Goal: Find specific fact: Find specific fact

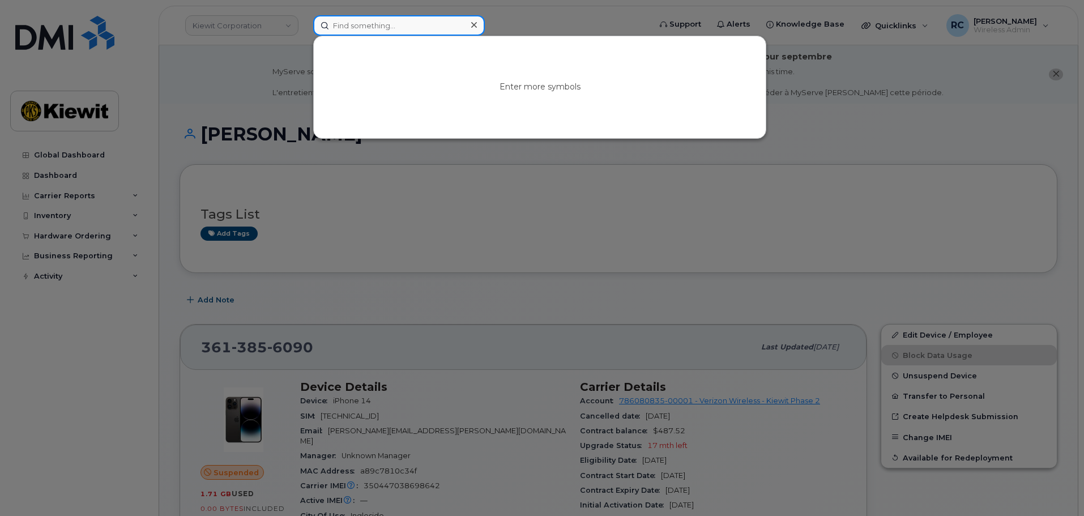
click at [367, 22] on input at bounding box center [399, 25] width 172 height 20
type input "JENNIFER"
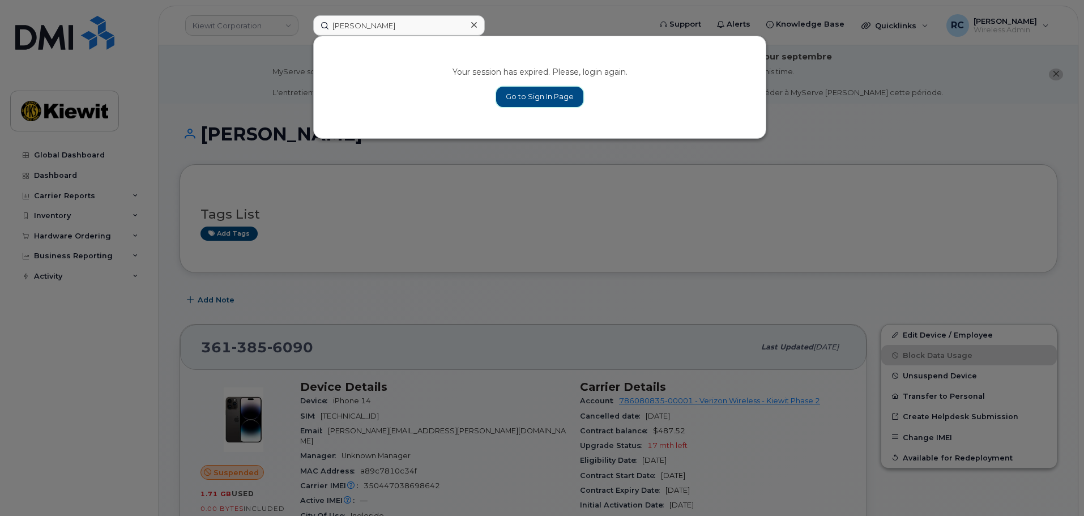
click at [548, 89] on link "Go to Sign In Page" at bounding box center [539, 97] width 87 height 20
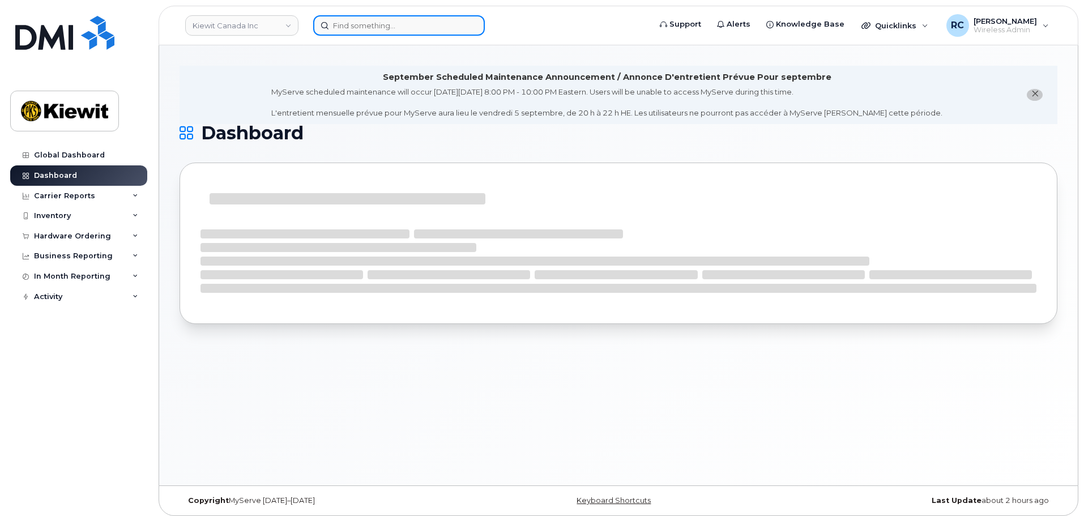
click at [354, 27] on input at bounding box center [399, 25] width 172 height 20
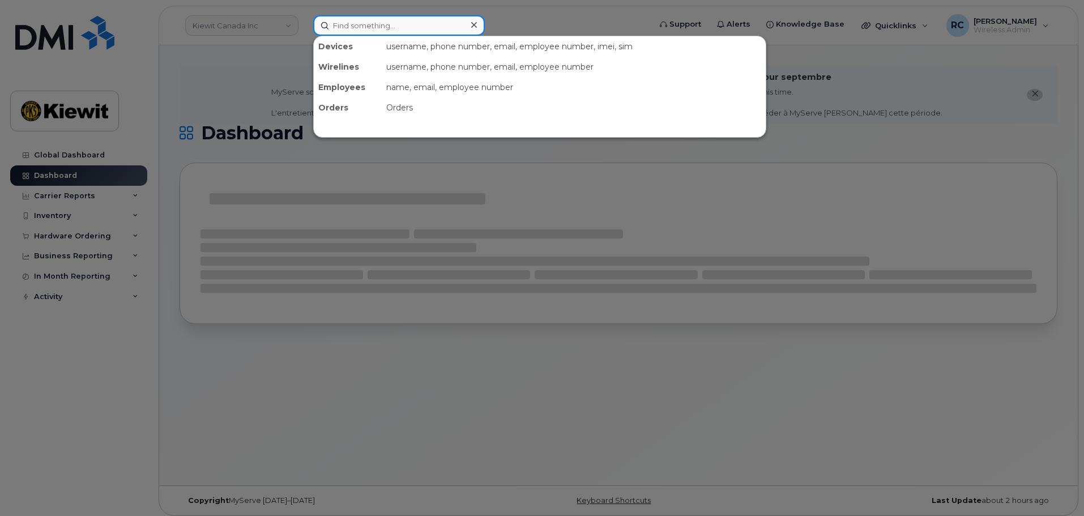
paste input "Jennifer.Huynh"
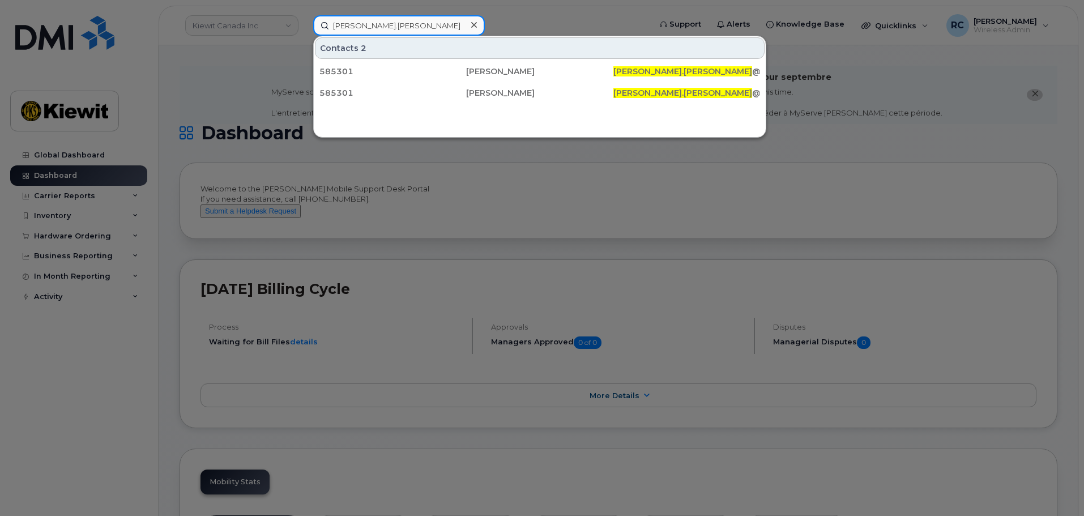
click at [366, 24] on input "Jennifer.Huynh" at bounding box center [399, 25] width 172 height 20
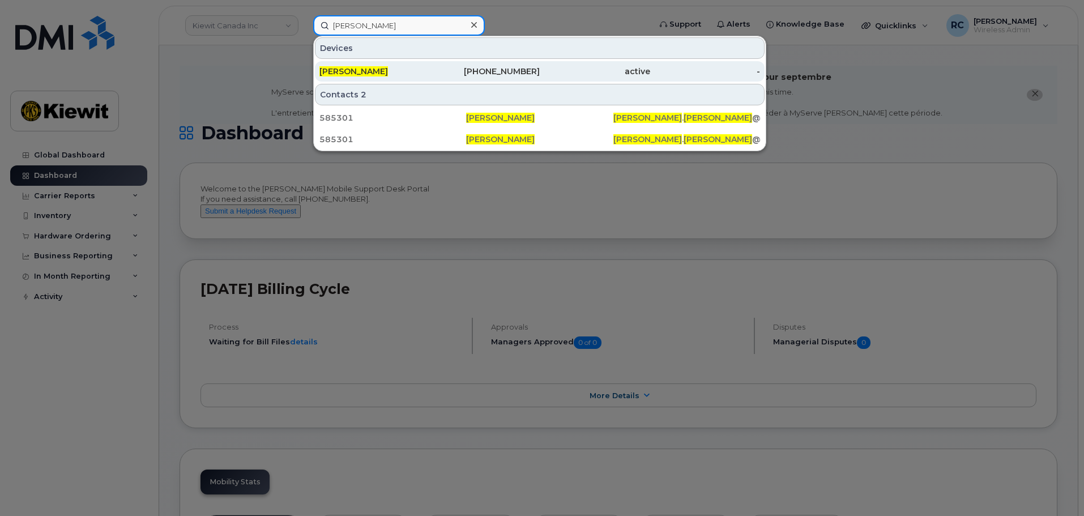
type input "Jennifer Huynh"
click at [431, 75] on div "409-790-9395" at bounding box center [485, 71] width 110 height 11
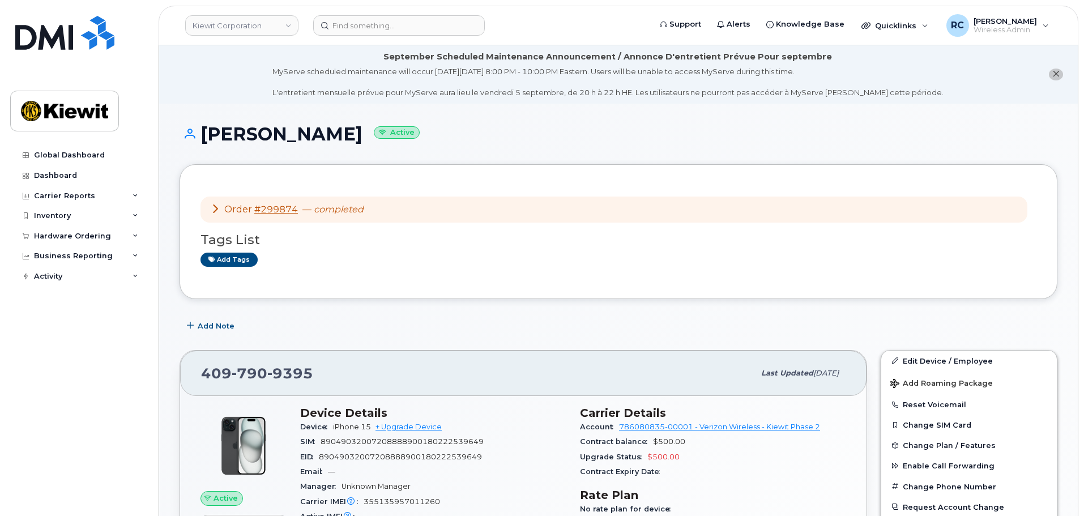
scroll to position [57, 0]
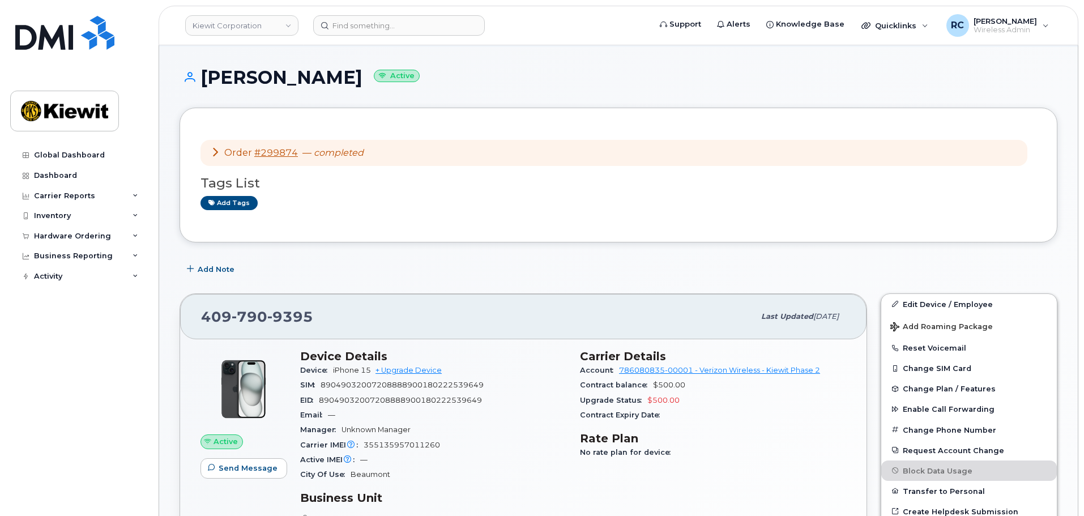
click at [213, 152] on icon at bounding box center [215, 151] width 9 height 9
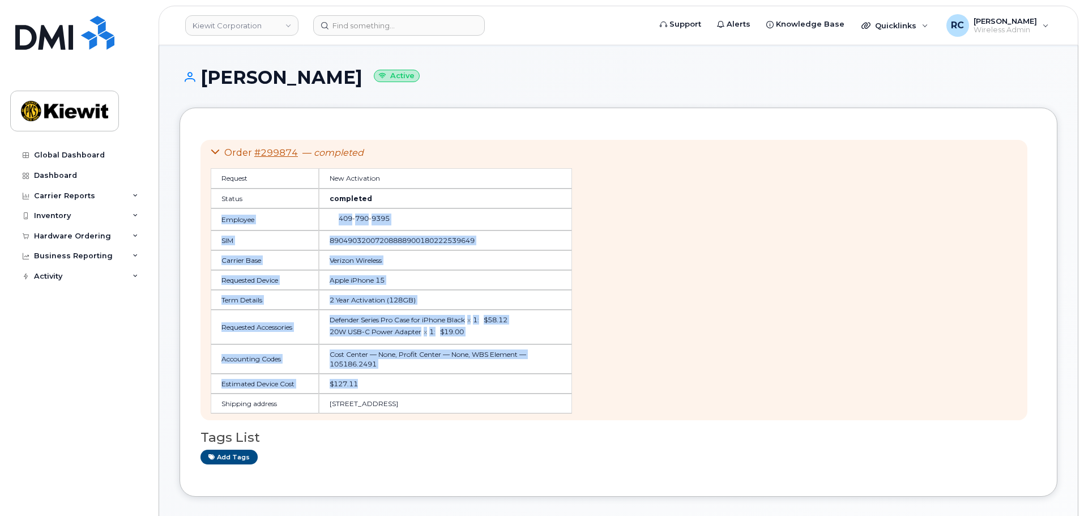
drag, startPoint x: 404, startPoint y: 243, endPoint x: 468, endPoint y: 387, distance: 156.9
click at [468, 387] on table "Request New Activation Status completed Employee [PHONE_NUMBER] SIM 89049032007…" at bounding box center [391, 290] width 361 height 245
click at [468, 387] on td "$127.11" at bounding box center [445, 384] width 253 height 20
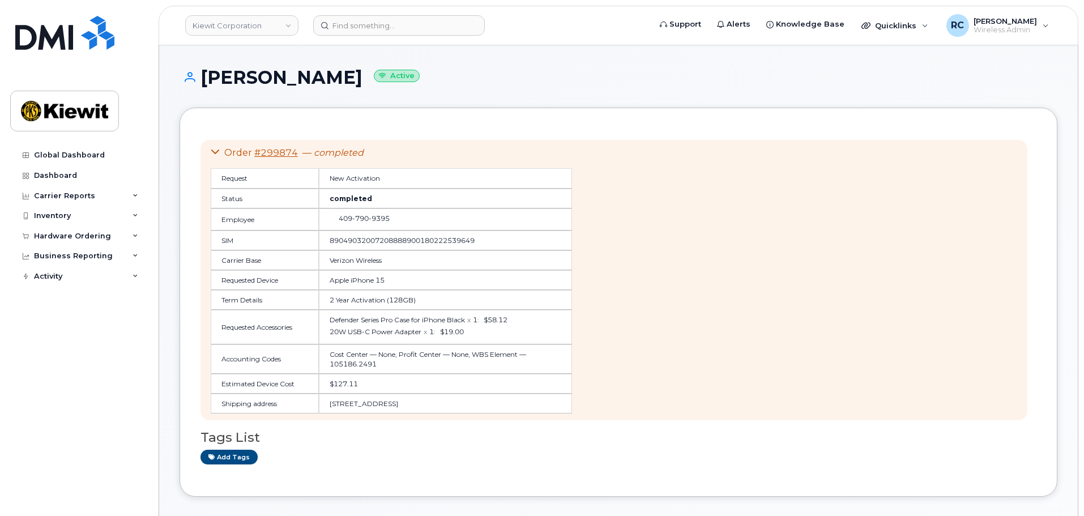
drag, startPoint x: 482, startPoint y: 410, endPoint x: 379, endPoint y: 216, distance: 219.4
click at [379, 216] on table "Request New Activation Status completed Employee 409 790 9395 SIM 8904903200720…" at bounding box center [391, 290] width 361 height 245
click at [379, 216] on span "9395" at bounding box center [379, 218] width 21 height 8
drag, startPoint x: 314, startPoint y: 174, endPoint x: 504, endPoint y: 406, distance: 299.7
click at [504, 406] on table "Request New Activation Status completed Employee 409 790 9395 SIM 8904903200720…" at bounding box center [391, 290] width 361 height 245
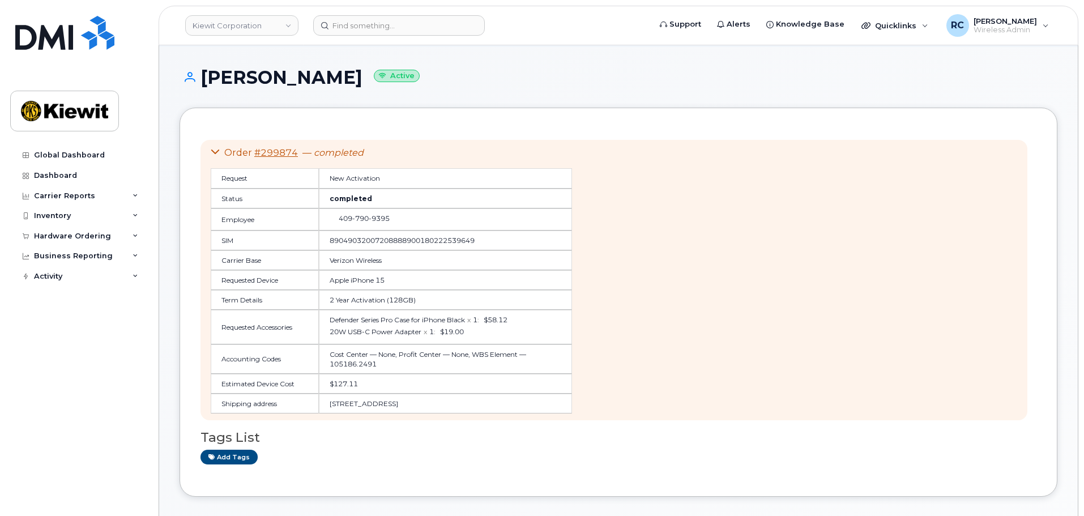
click at [504, 406] on td "6076 TX-12, Vidor, TX, 77662, USA" at bounding box center [445, 404] width 253 height 20
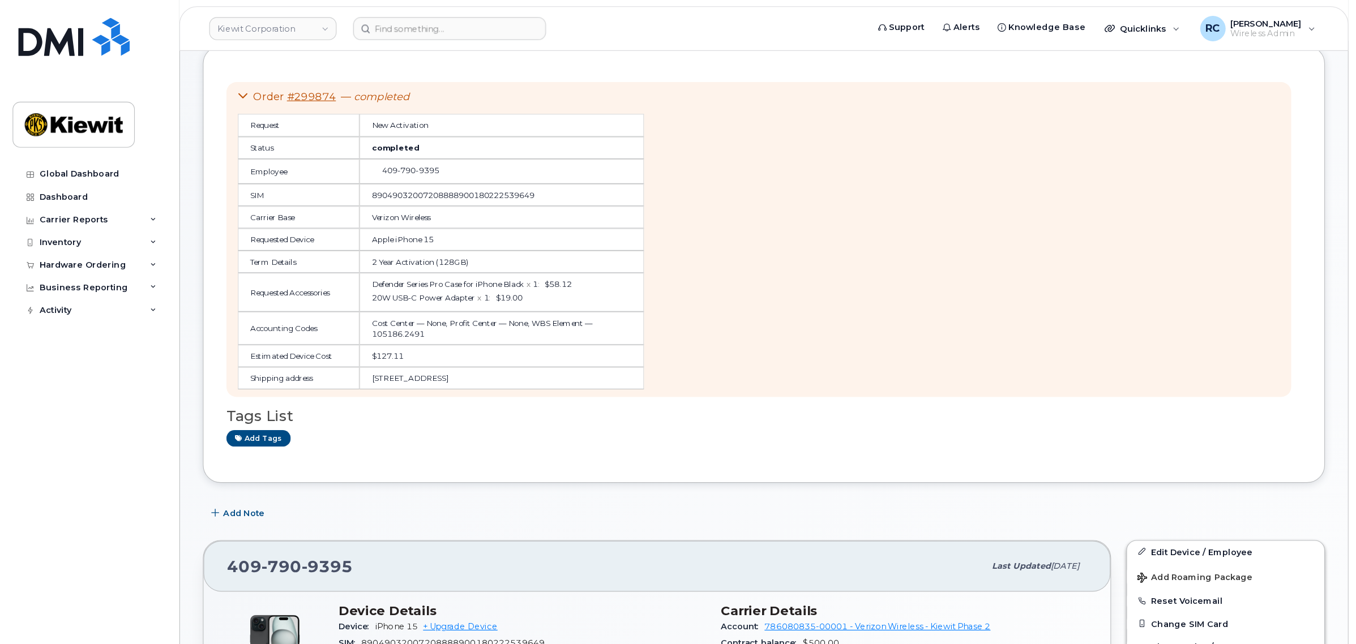
scroll to position [123, 0]
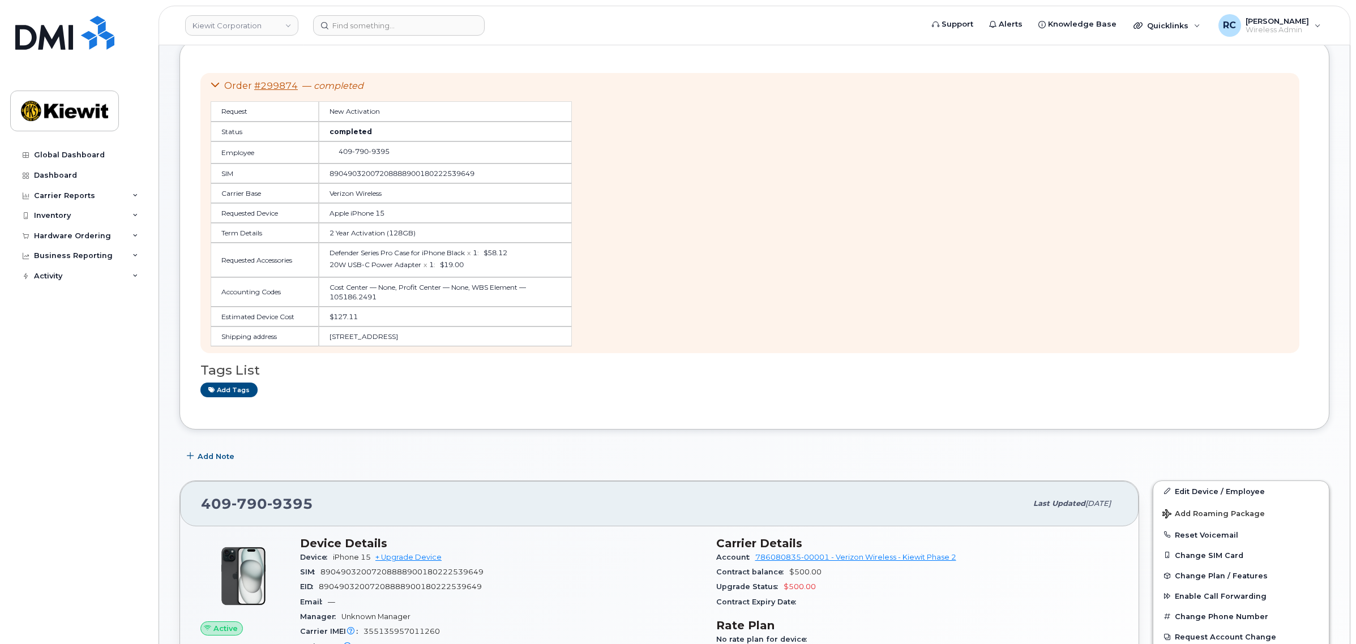
click at [1083, 249] on div "Order #299874 — completed Request New Activation Status completed Employee 409 …" at bounding box center [749, 213] width 1099 height 281
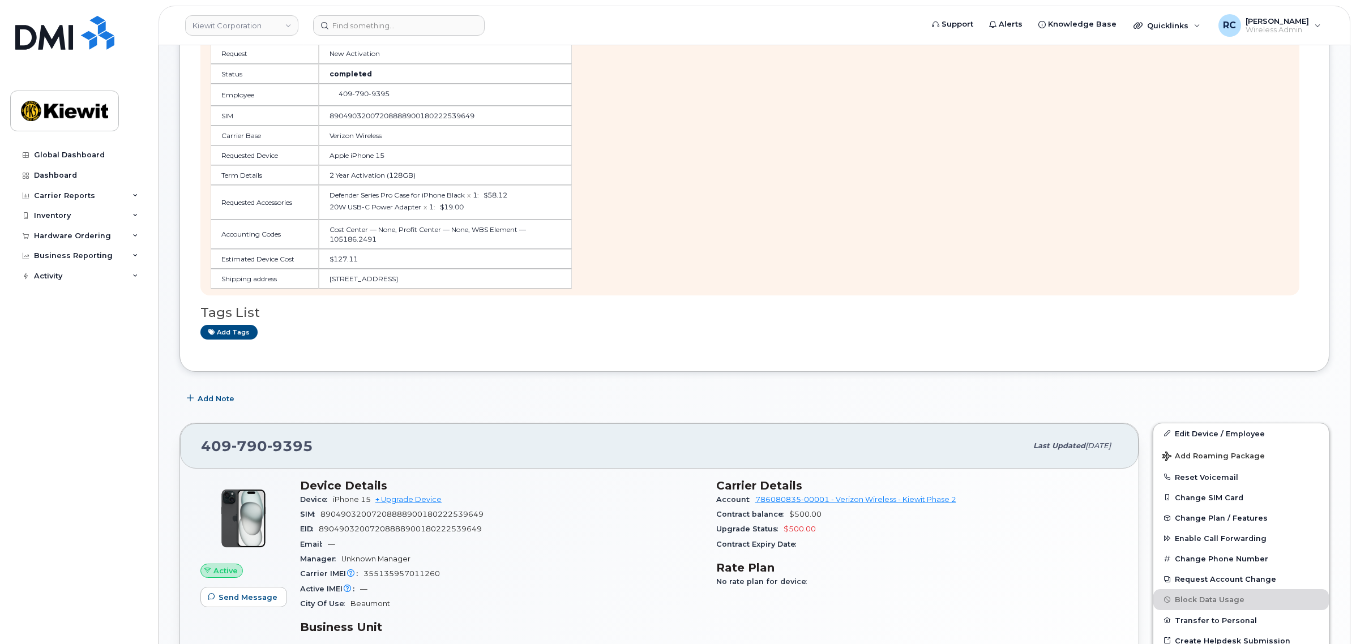
scroll to position [0, 0]
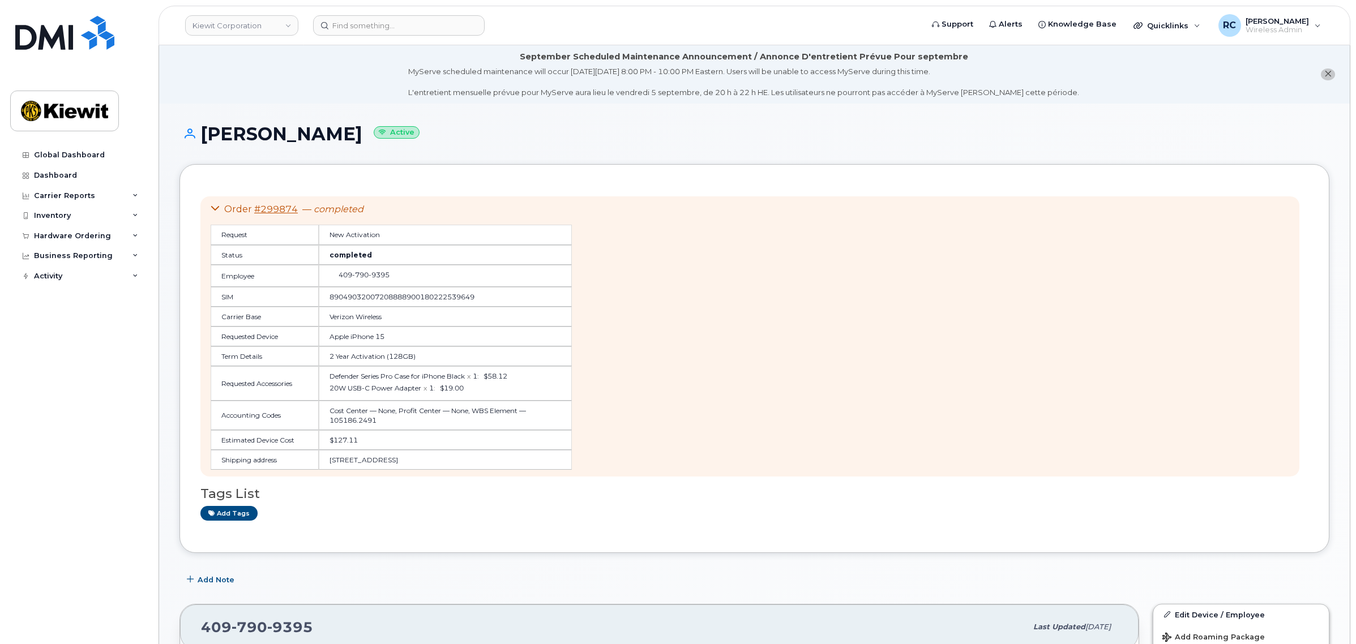
click at [272, 203] on div "Order #299874 — completed" at bounding box center [391, 209] width 361 height 13
click at [272, 208] on link "#299874" at bounding box center [276, 209] width 44 height 11
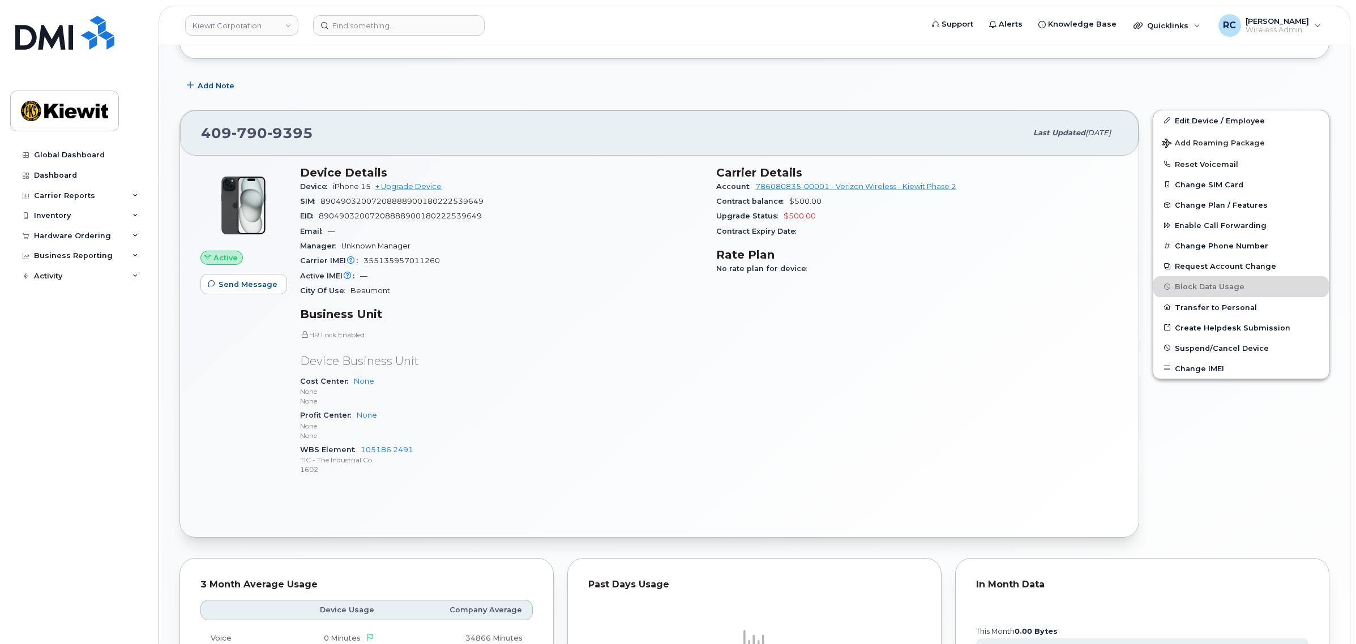
scroll to position [495, 0]
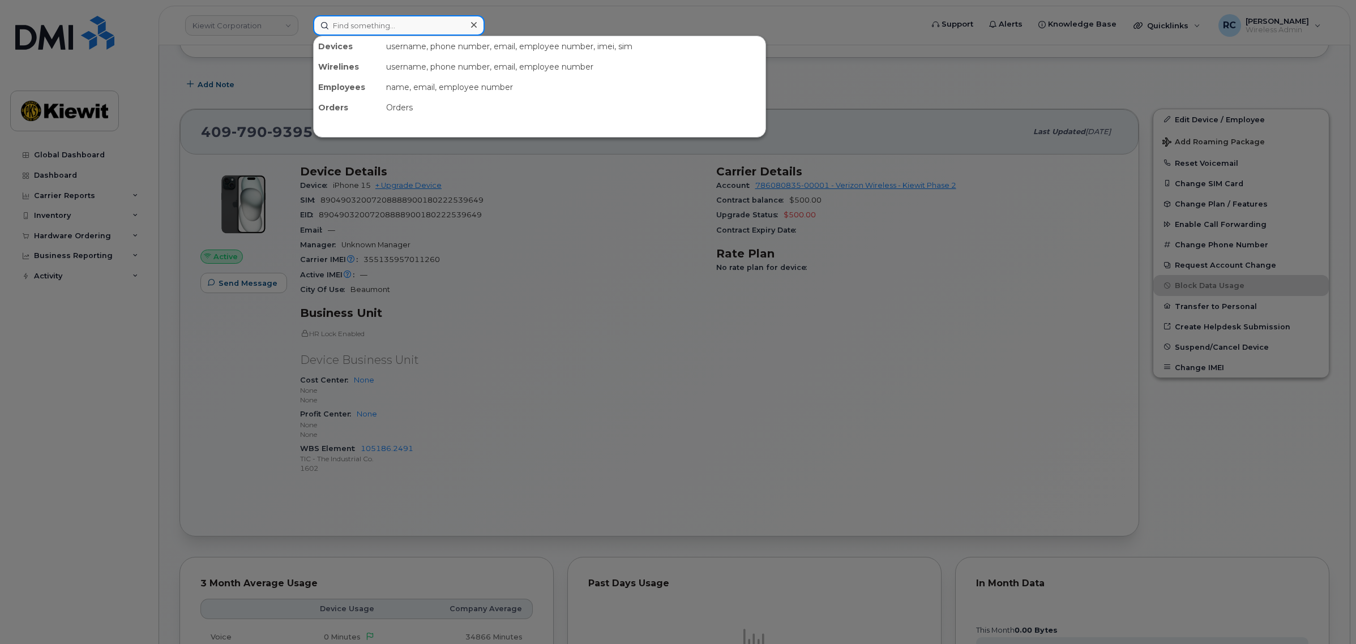
click at [386, 21] on input at bounding box center [399, 25] width 172 height 20
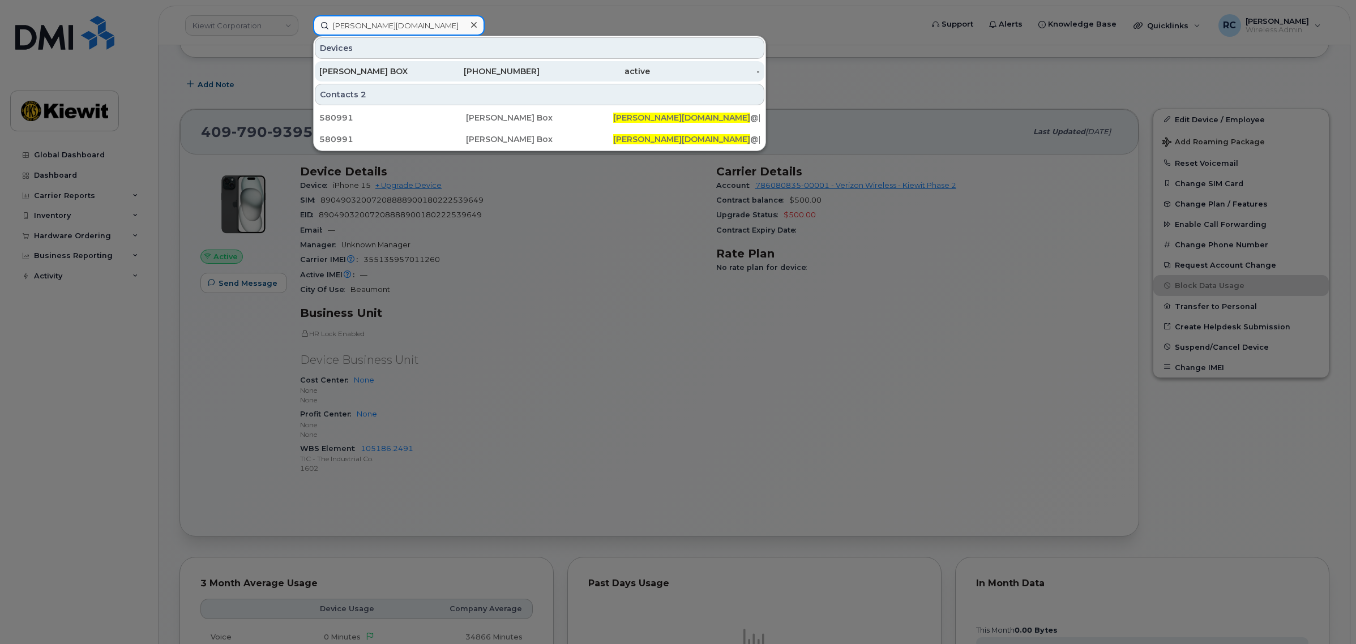
type input "MASON.BOX"
click at [421, 71] on div "[PERSON_NAME] BOX" at bounding box center [374, 71] width 110 height 11
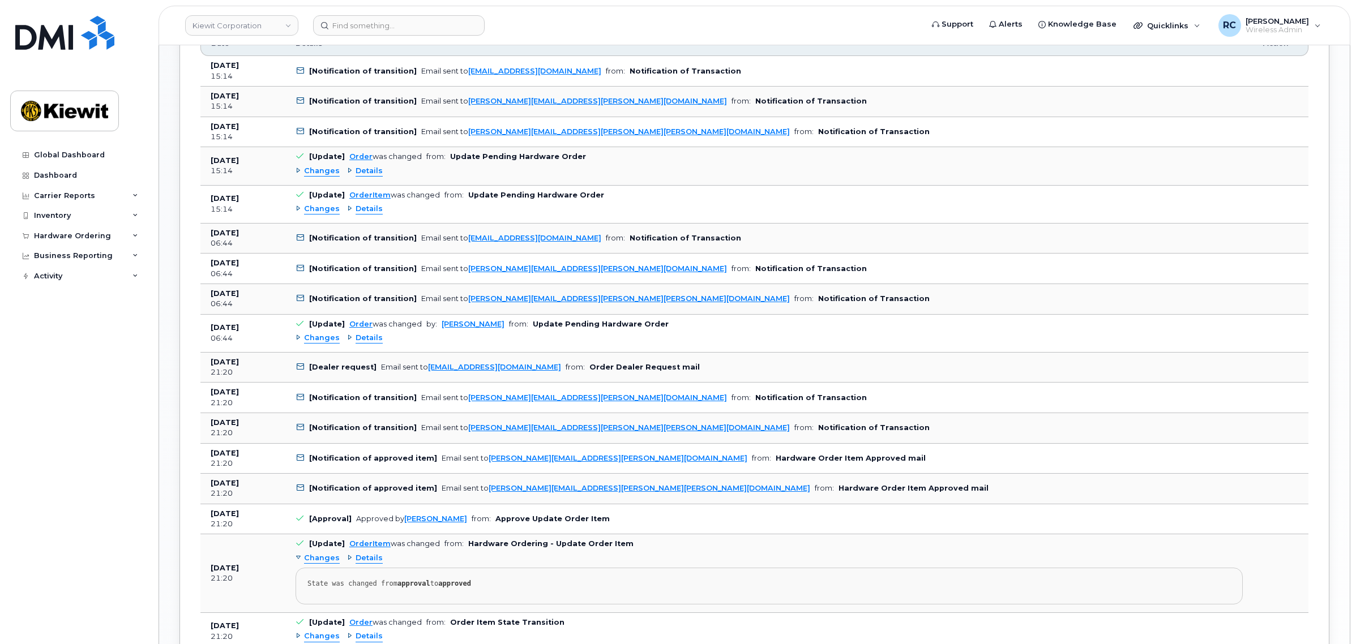
scroll to position [1062, 0]
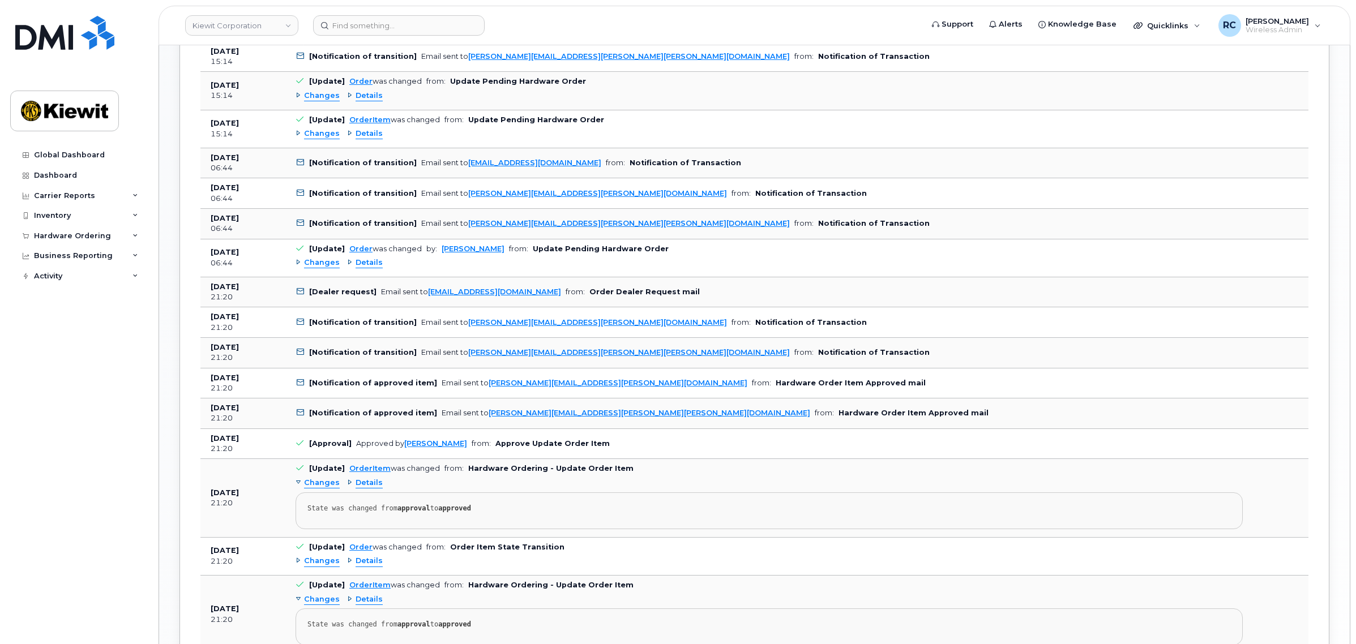
click at [1325, 210] on div "Activity Log Customize Filter Refresh Export Date Details Action Sep 05, 2025 1…" at bounding box center [754, 479] width 1150 height 1155
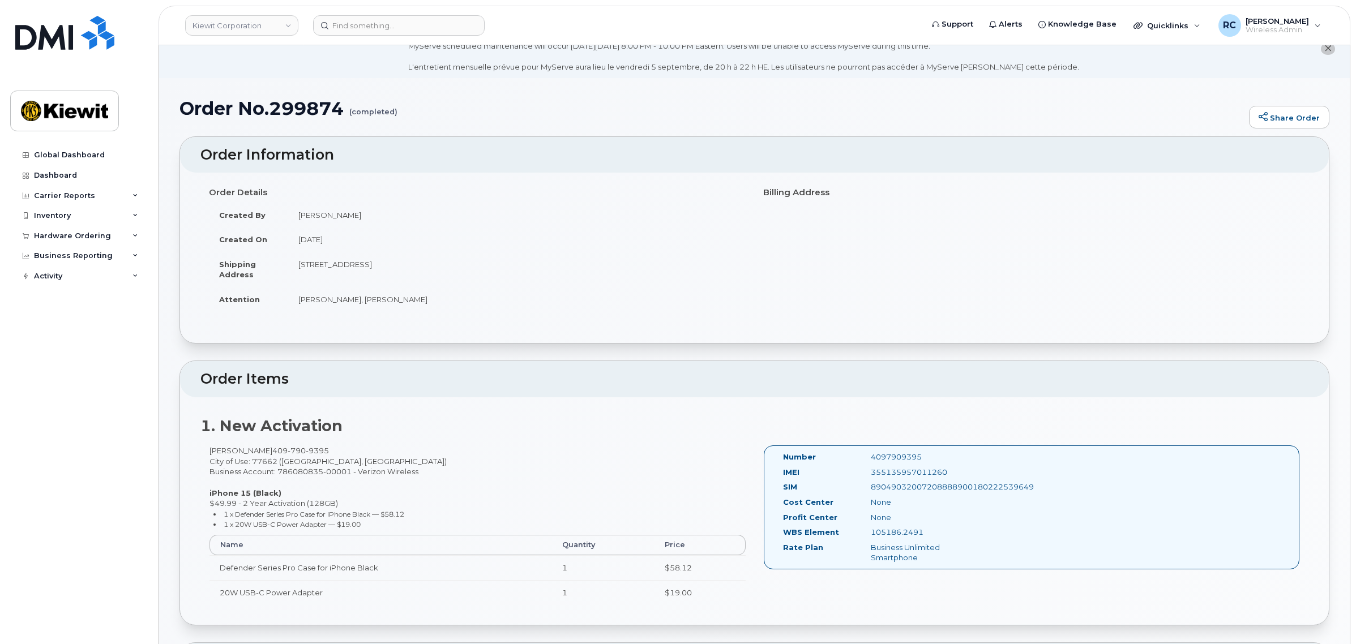
scroll to position [0, 0]
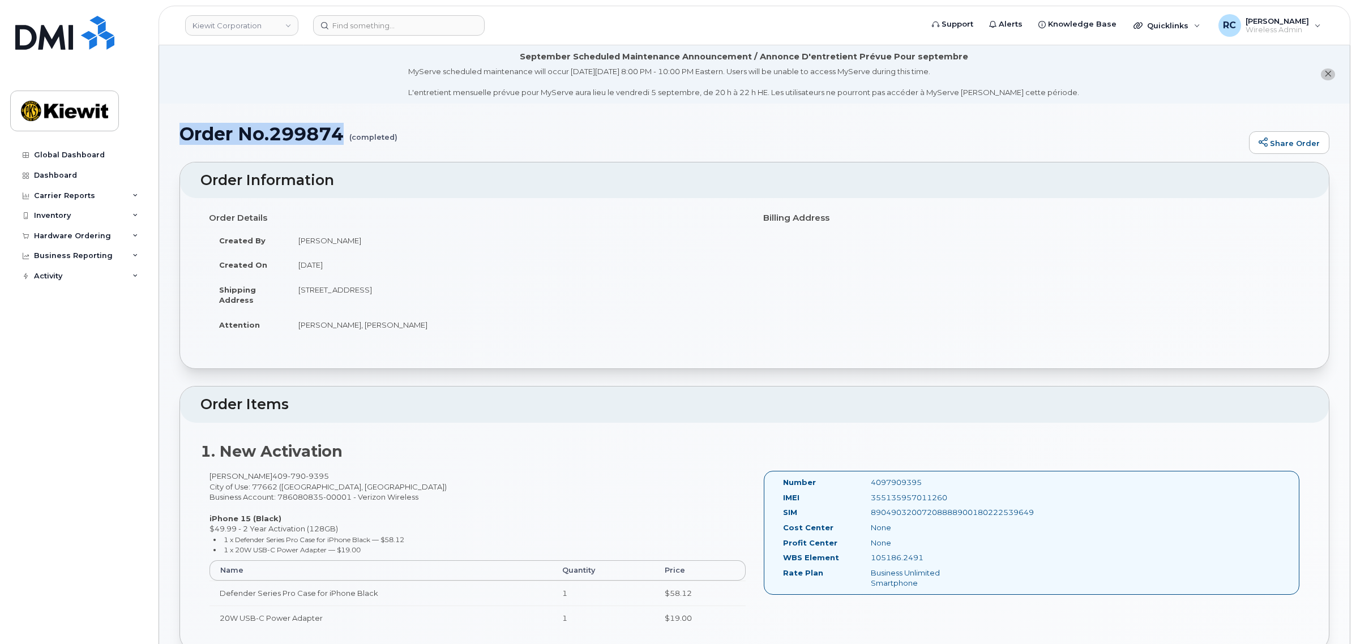
drag, startPoint x: 180, startPoint y: 125, endPoint x: 343, endPoint y: 129, distance: 163.1
click at [343, 129] on h1 "Order No.299874 (completed)" at bounding box center [711, 134] width 1064 height 20
copy h1 "Order No.299874"
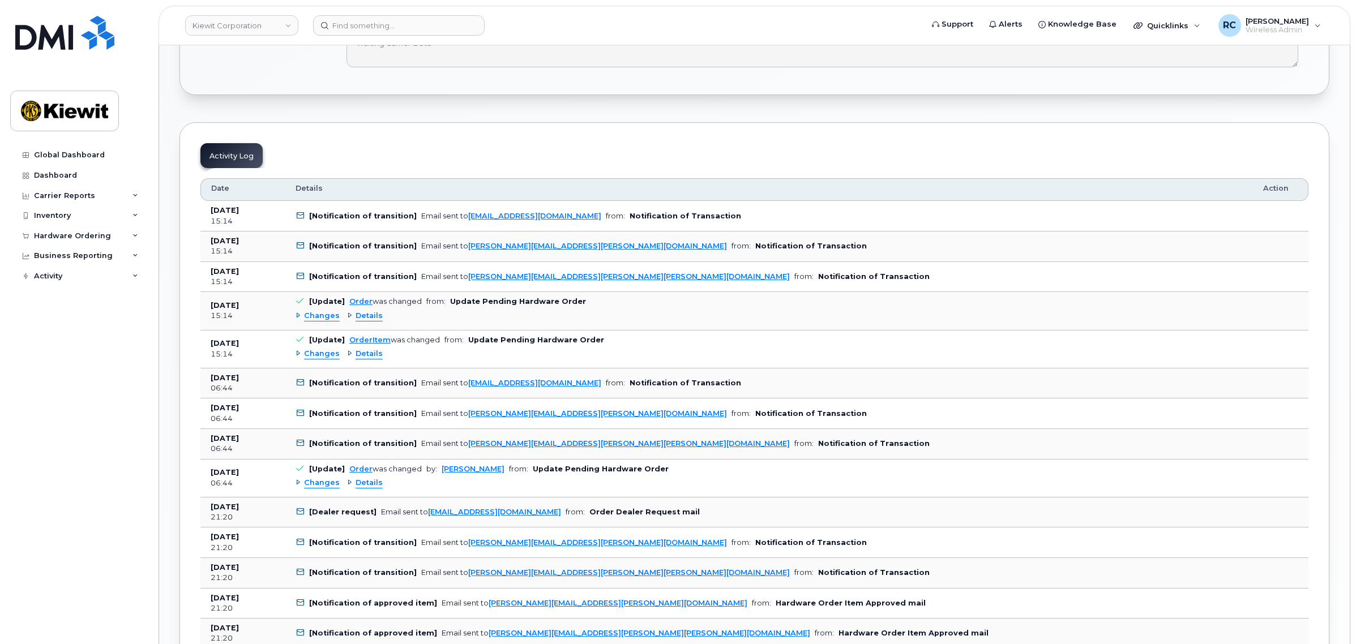
scroll to position [849, 0]
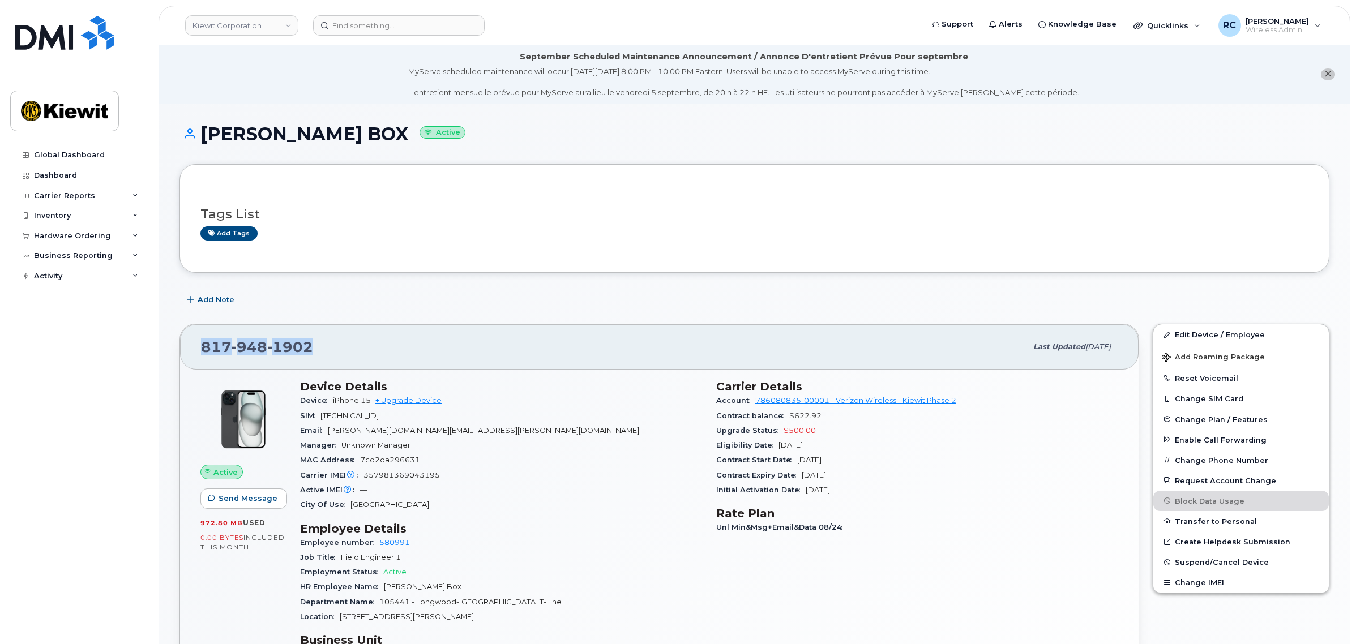
drag, startPoint x: 334, startPoint y: 338, endPoint x: 181, endPoint y: 330, distance: 153.1
click at [181, 330] on div "[PHONE_NUMBER] Last updated [DATE] Active Send Message 972.80 MB  used 0.00 Byt…" at bounding box center [659, 594] width 960 height 540
copy span "[PHONE_NUMBER]"
drag, startPoint x: 371, startPoint y: 401, endPoint x: 335, endPoint y: 405, distance: 35.9
click at [335, 405] on span "iPhone 15" at bounding box center [352, 400] width 38 height 8
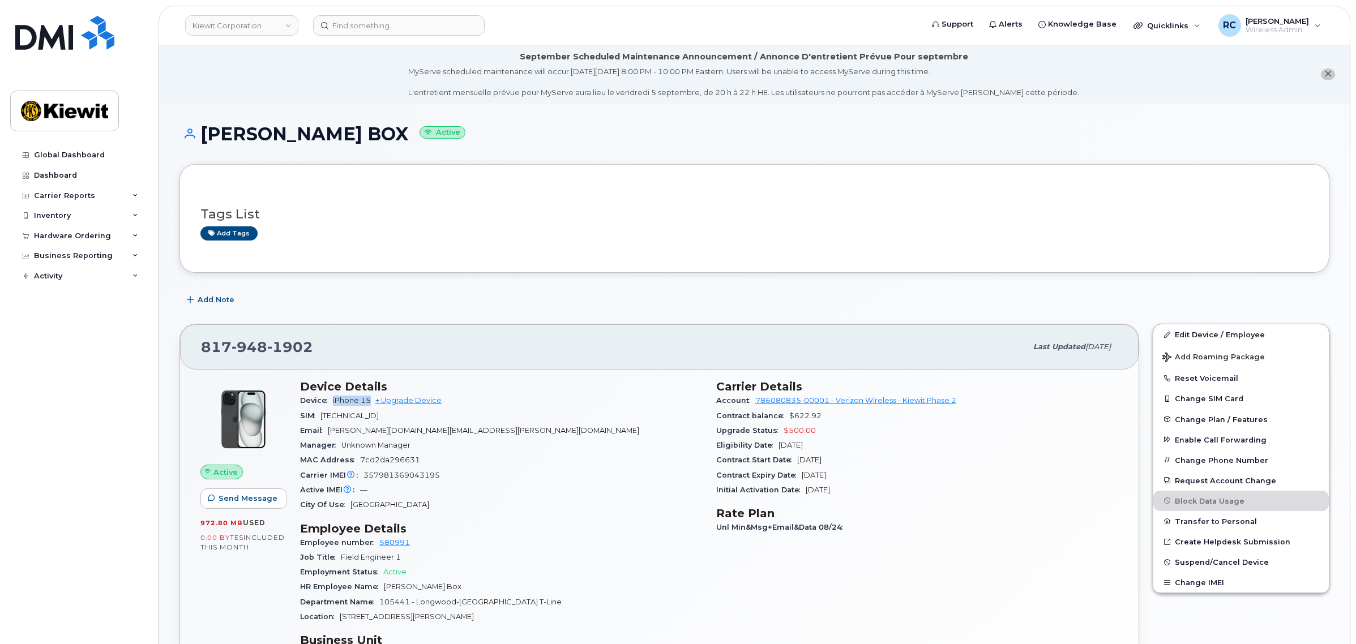
copy span "iPhone 15"
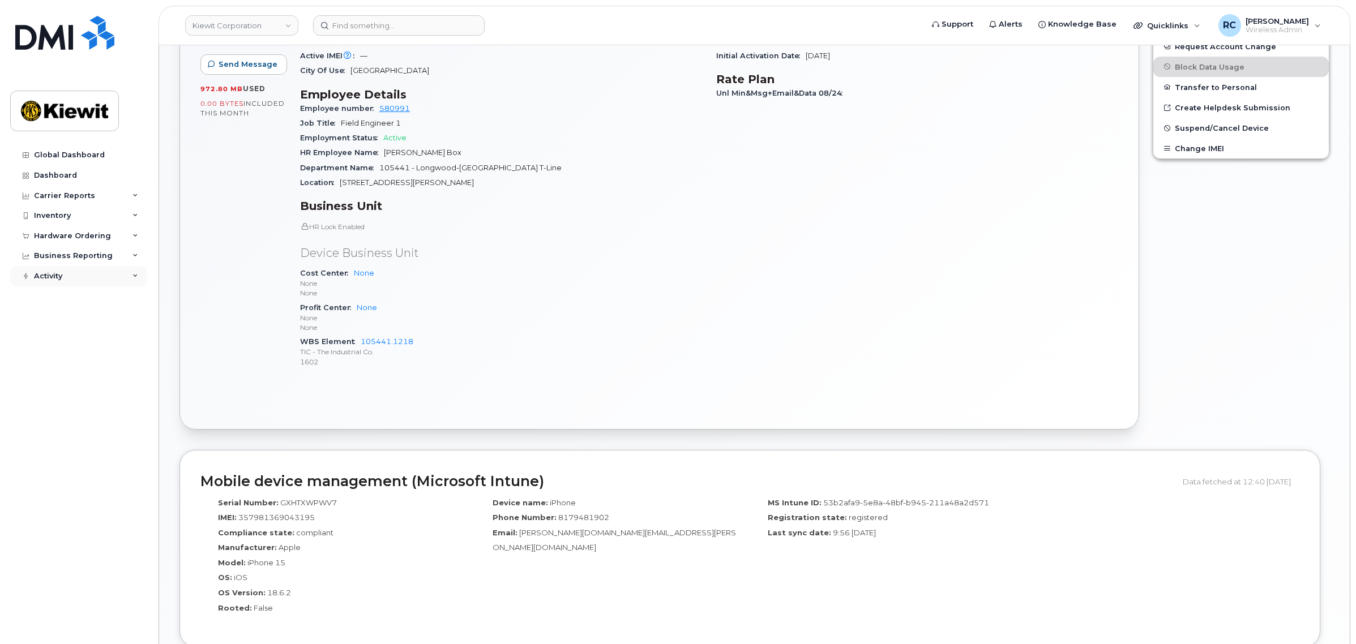
scroll to position [431, 0]
